Goal: Information Seeking & Learning: Find specific page/section

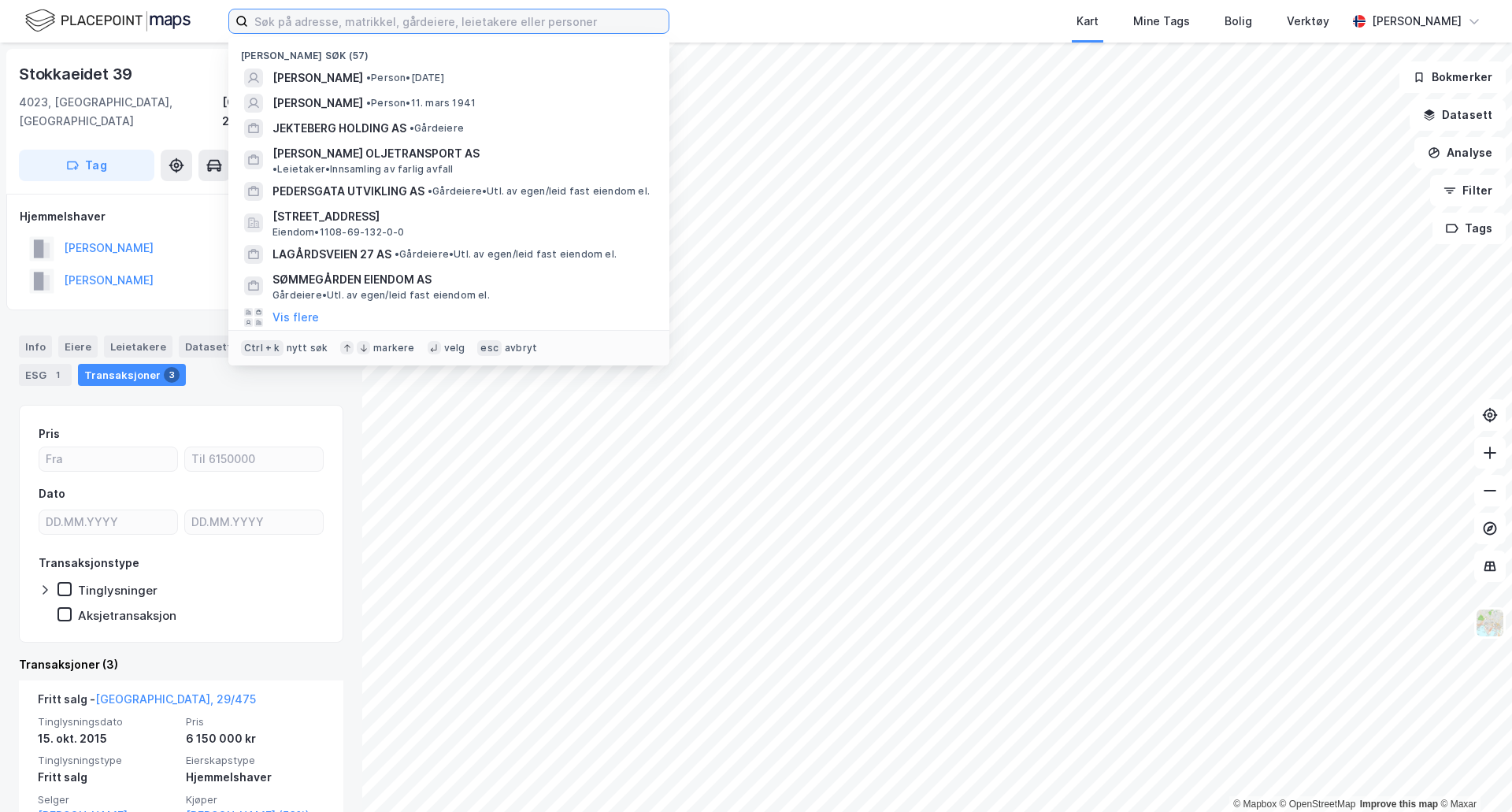
click at [384, 23] on input at bounding box center [458, 21] width 420 height 23
paste input "Sloarosstigen 21 og 31 4755 [GEOGRAPHIC_DATA]"
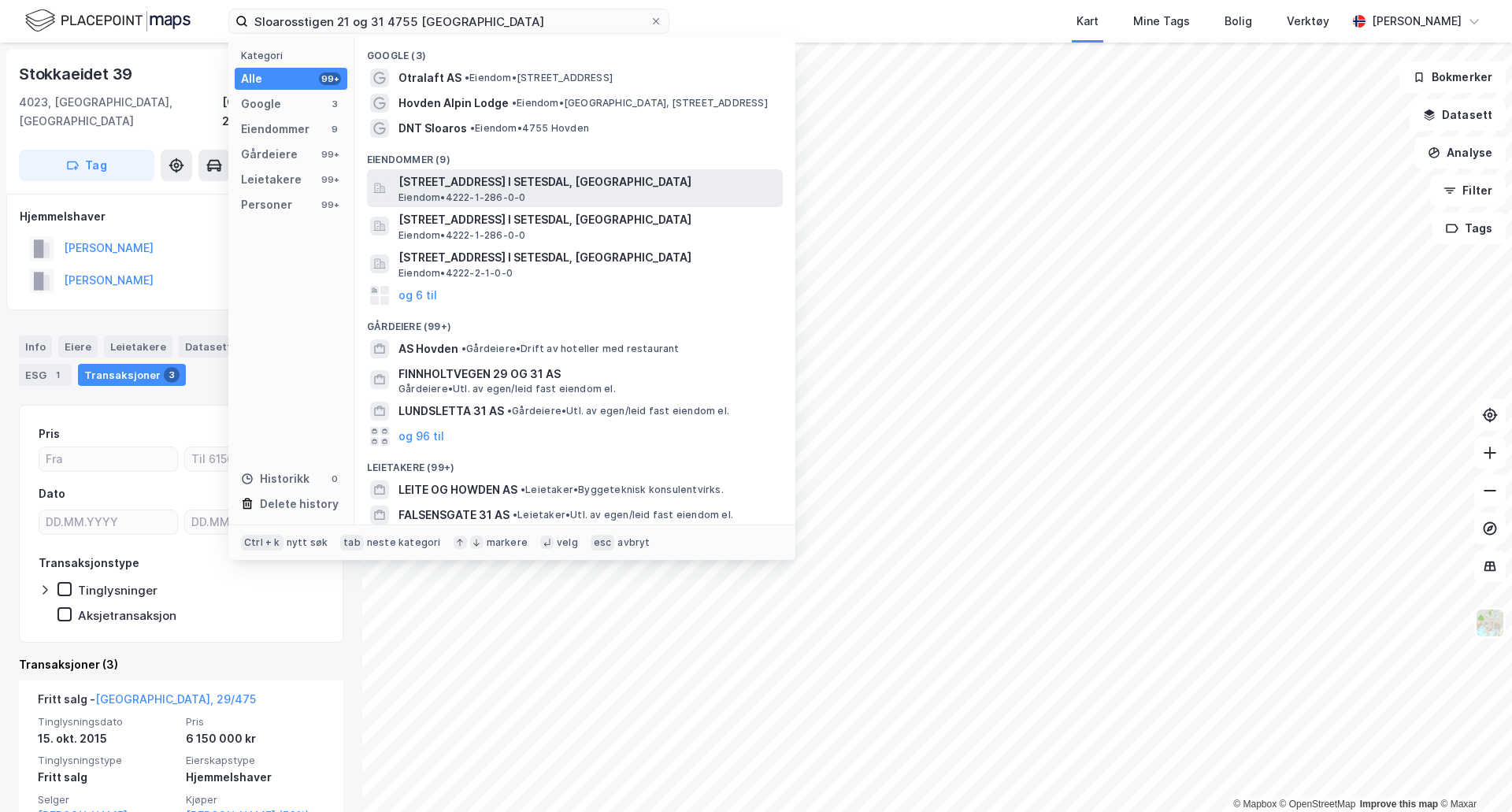
click at [426, 175] on span "[STREET_ADDRESS] I SETESDAL, [GEOGRAPHIC_DATA]" at bounding box center [588, 182] width 378 height 19
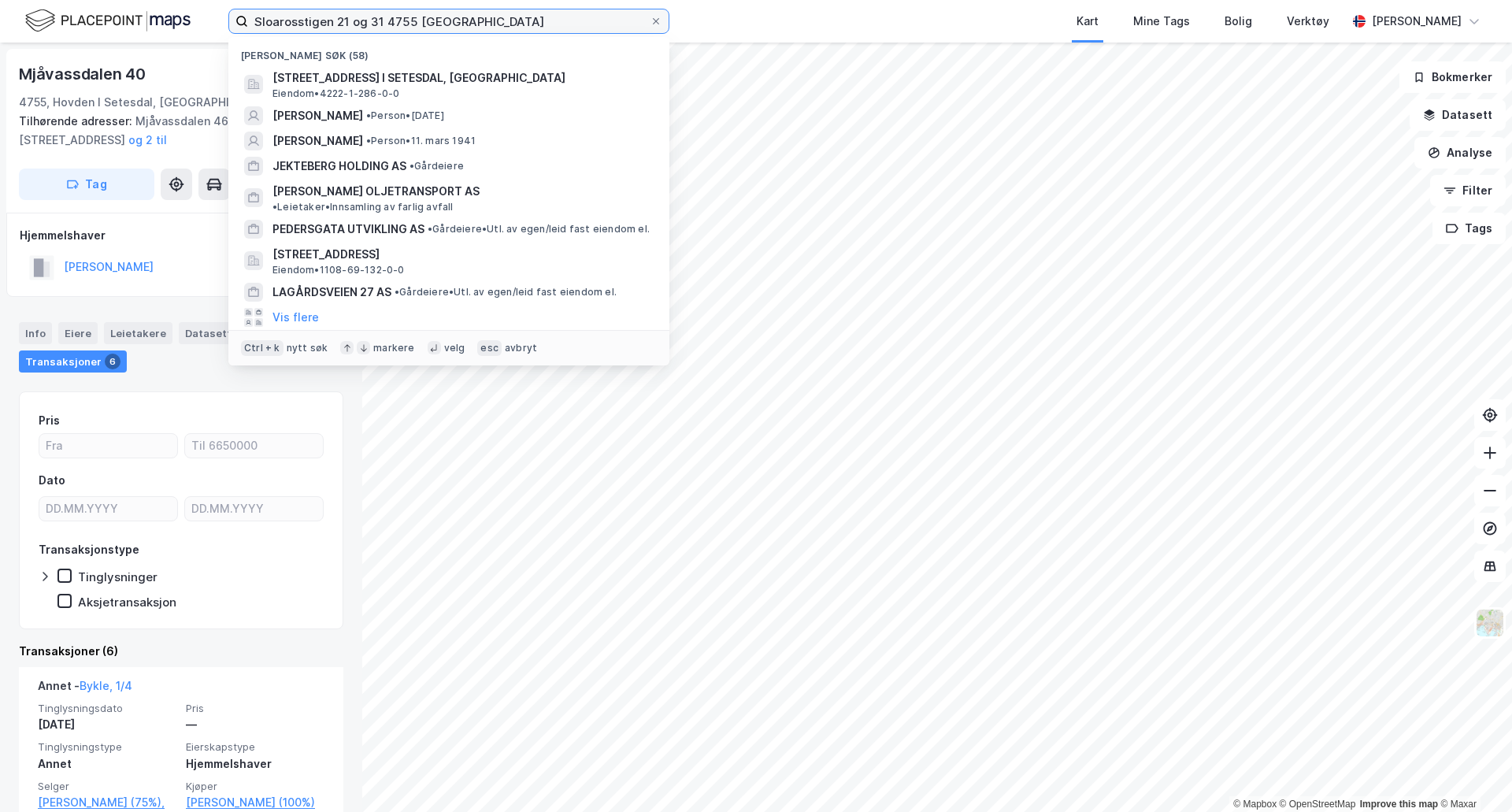
click at [532, 24] on input "Sloarosstigen 21 og 31 4755 [GEOGRAPHIC_DATA]" at bounding box center [448, 21] width 401 height 23
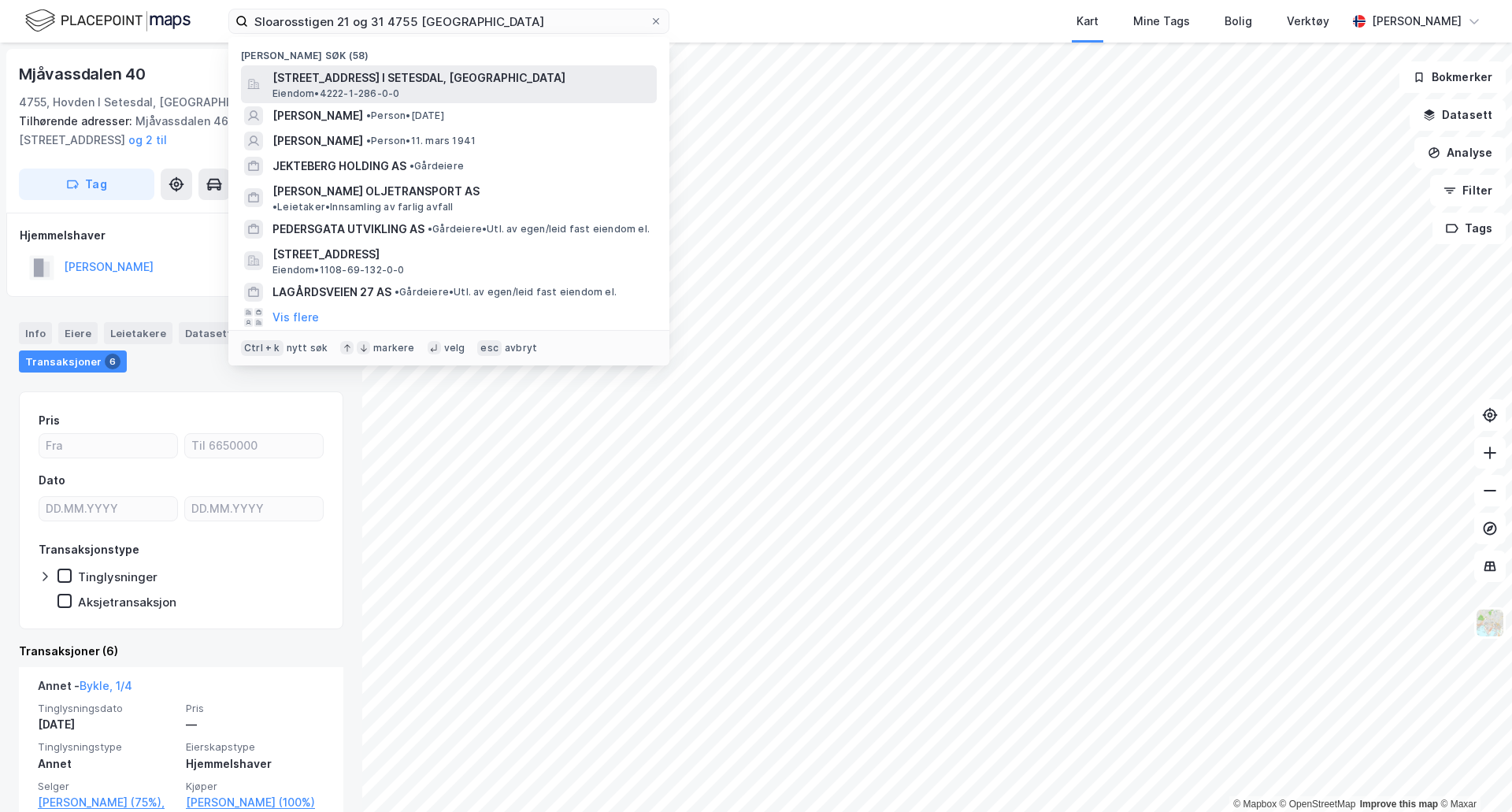
click at [410, 78] on span "[STREET_ADDRESS] I SETESDAL, [GEOGRAPHIC_DATA]" at bounding box center [461, 78] width 378 height 19
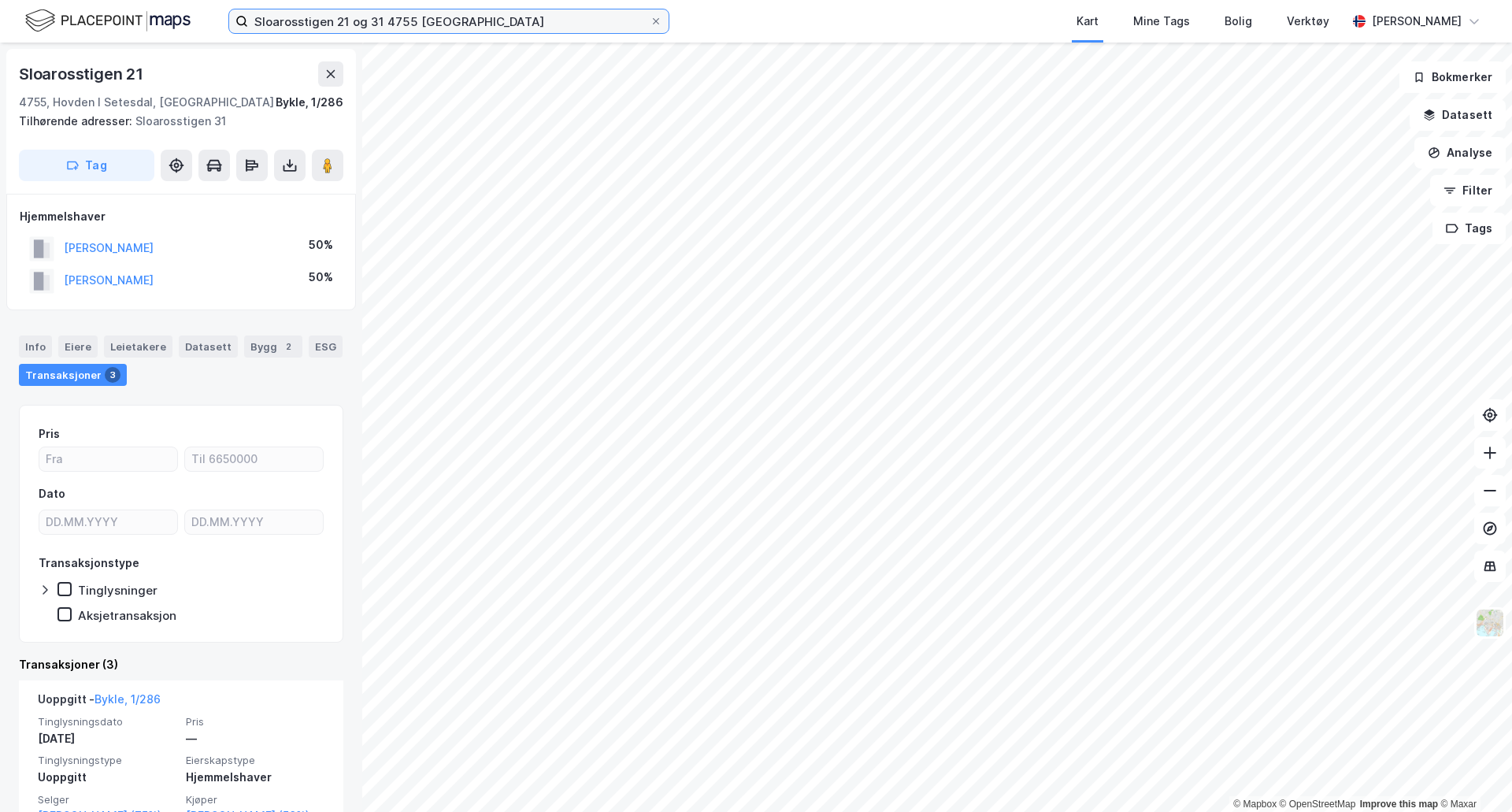
click at [370, 20] on input "Sloarosstigen 21 og 31 4755 [GEOGRAPHIC_DATA]" at bounding box center [448, 21] width 401 height 23
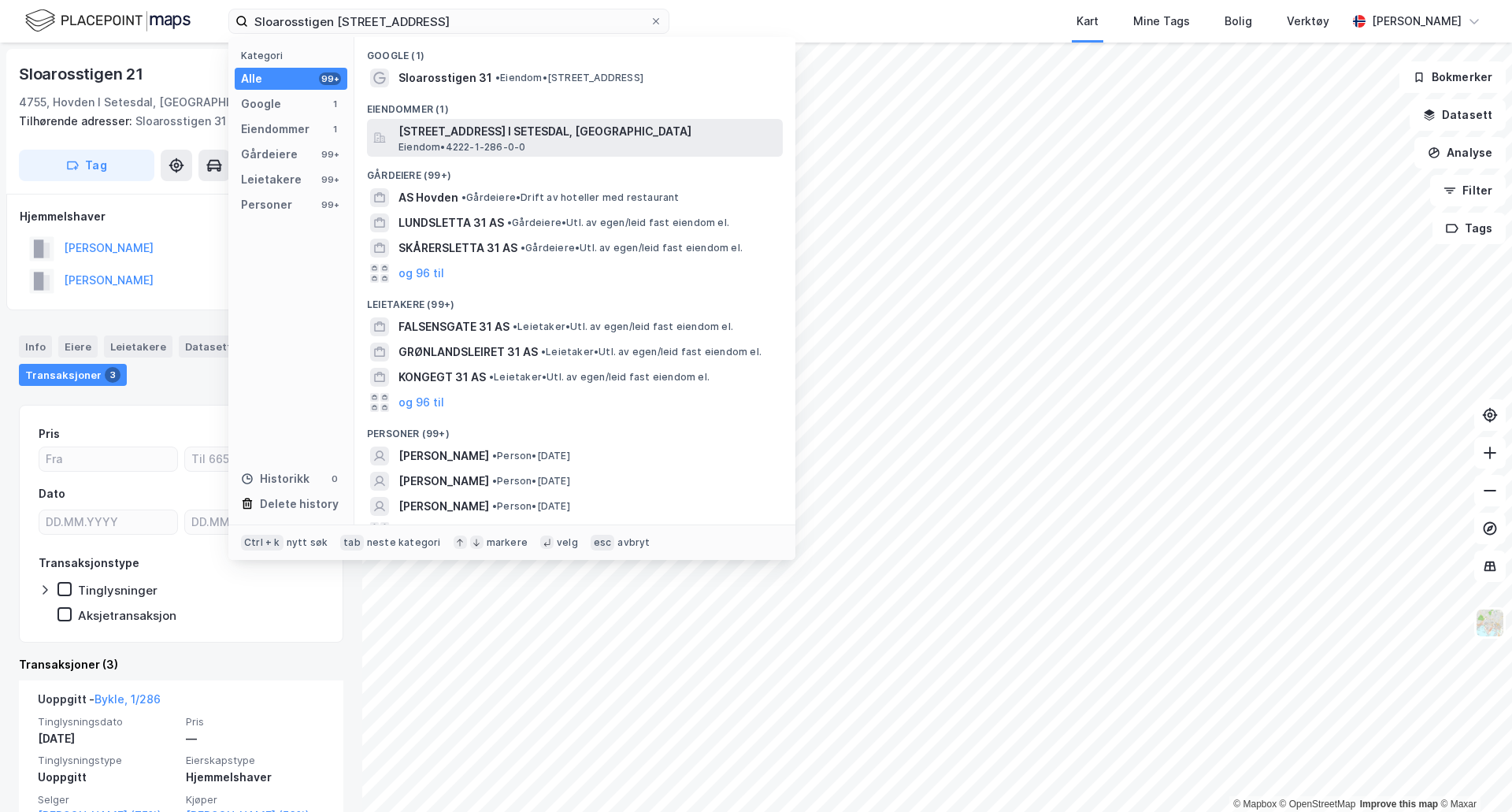
click at [401, 133] on span "[STREET_ADDRESS] I SETESDAL, [GEOGRAPHIC_DATA]" at bounding box center [588, 132] width 378 height 19
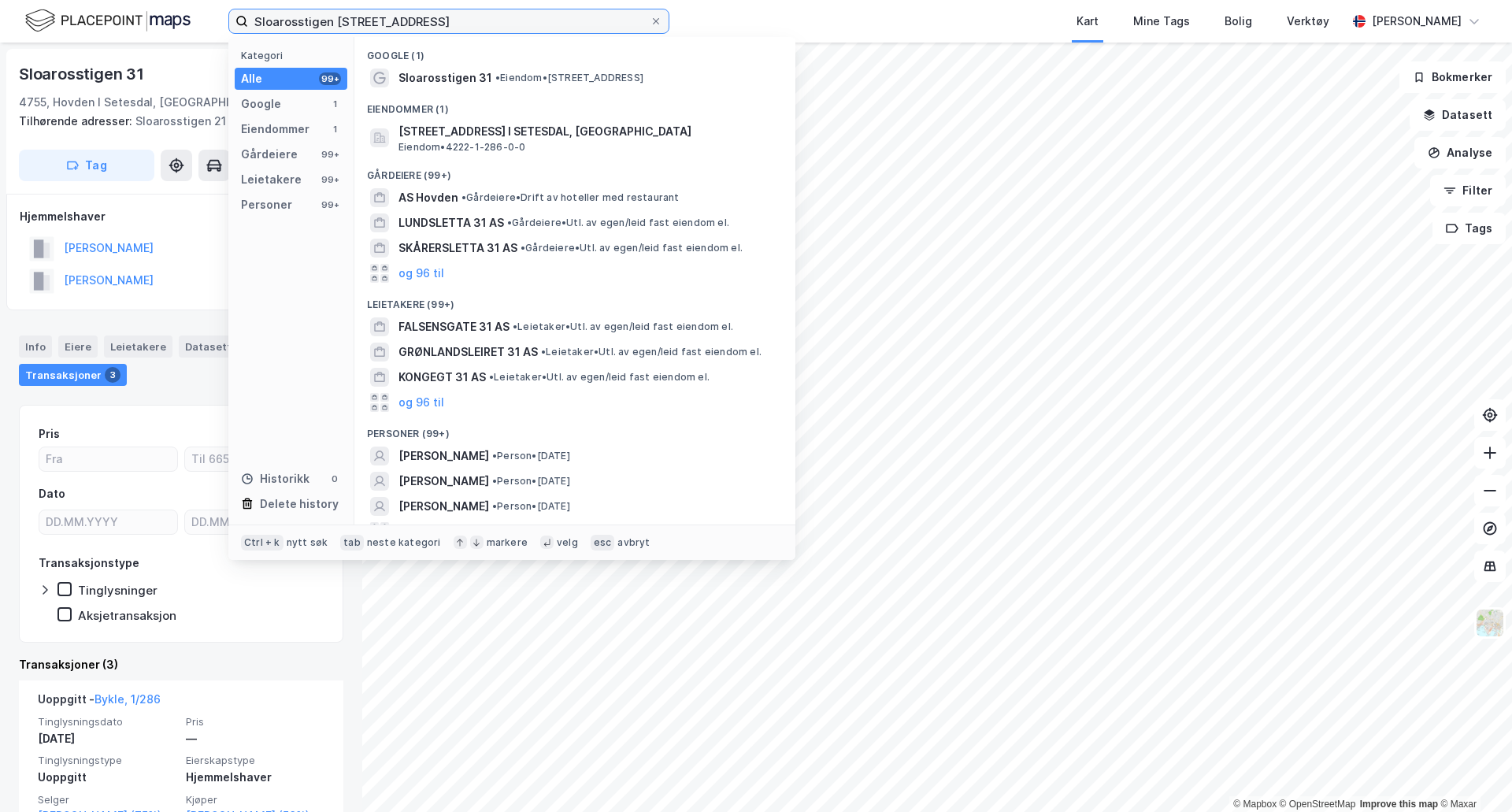
click at [340, 19] on input "Sloarosstigen [STREET_ADDRESS]" at bounding box center [448, 21] width 401 height 23
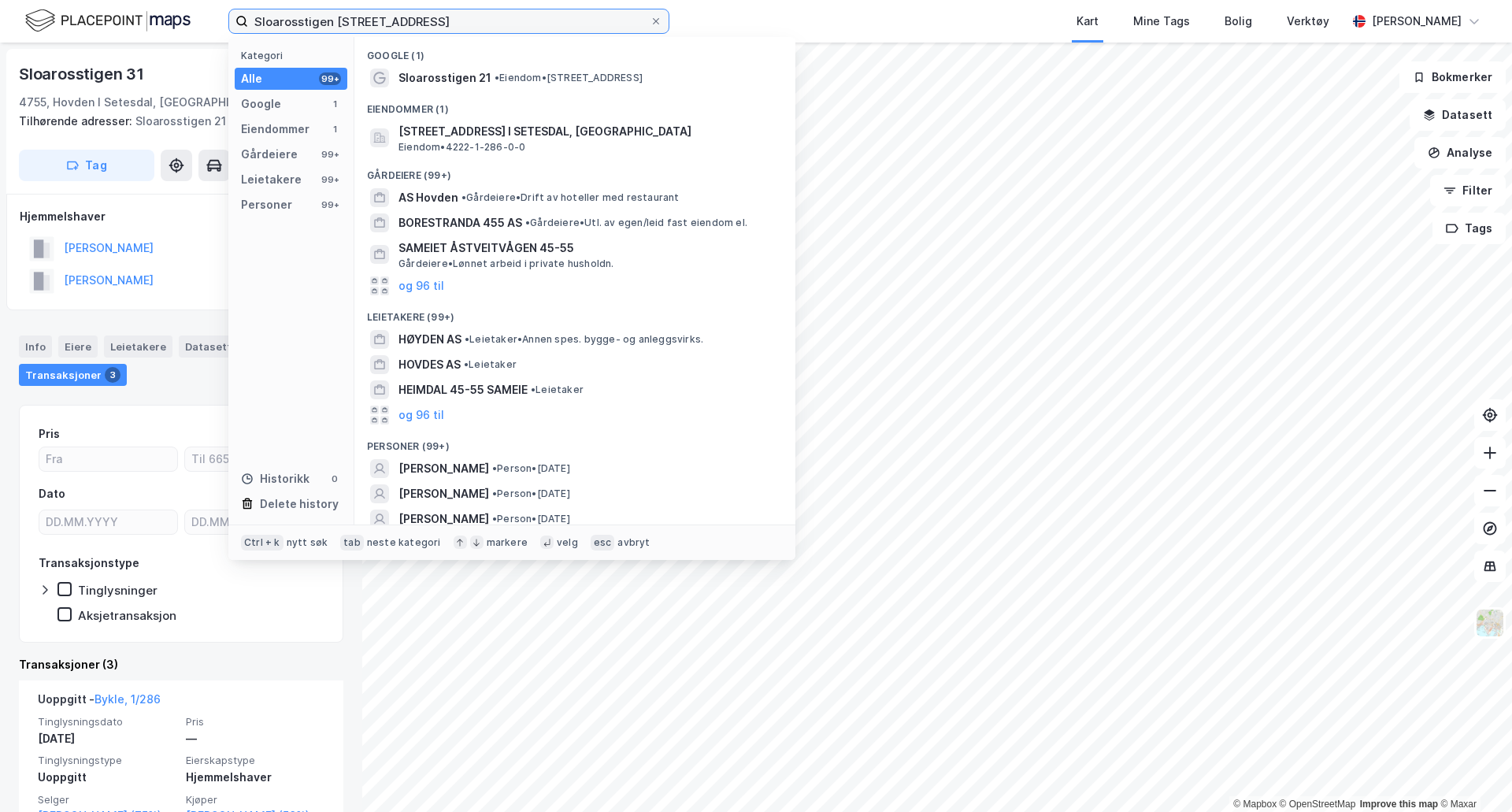
type input "Sloarosstigen [STREET_ADDRESS]"
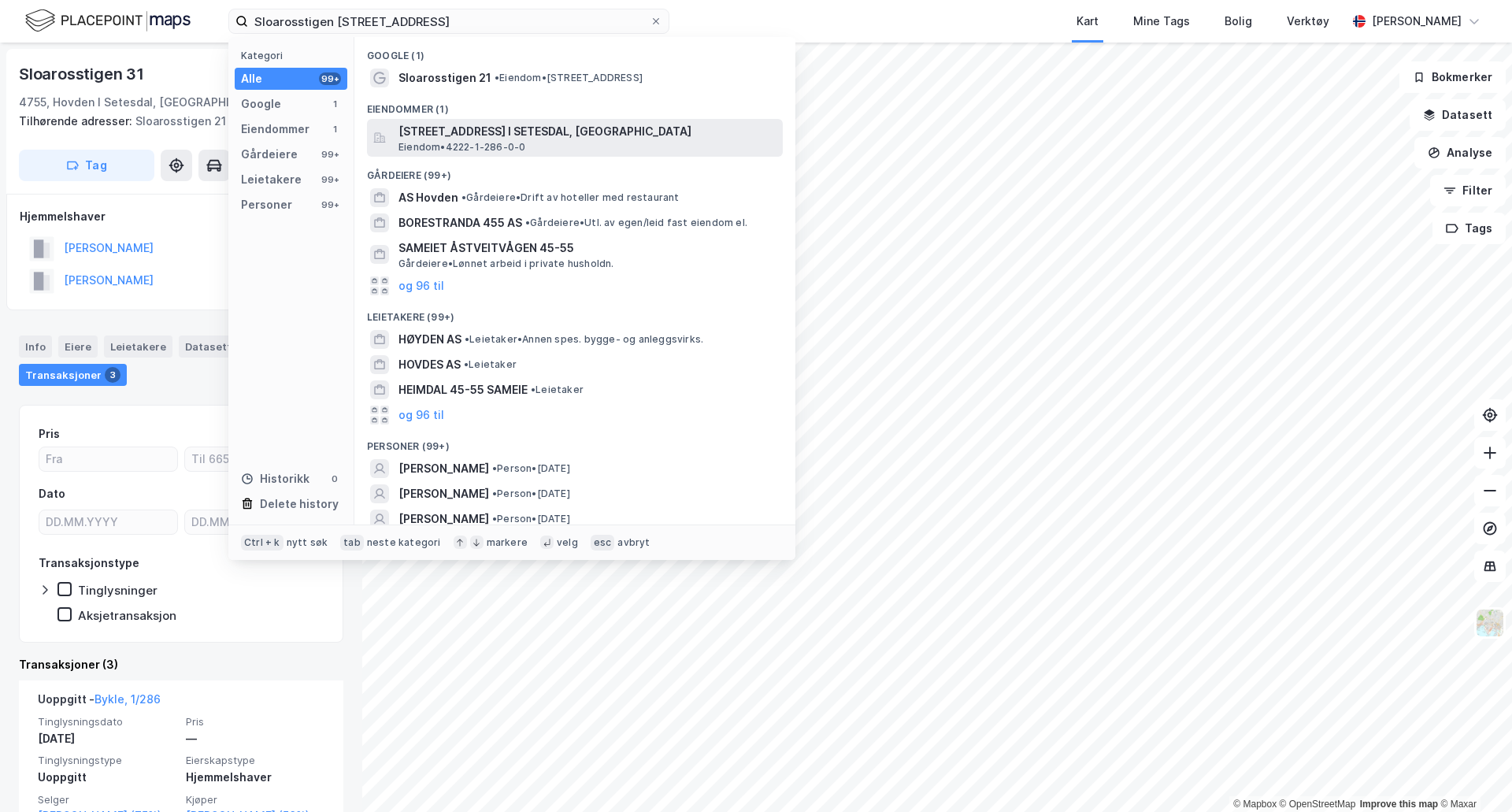
click at [418, 129] on span "[STREET_ADDRESS] I SETESDAL, [GEOGRAPHIC_DATA]" at bounding box center [588, 132] width 378 height 19
